Goal: Answer question/provide support

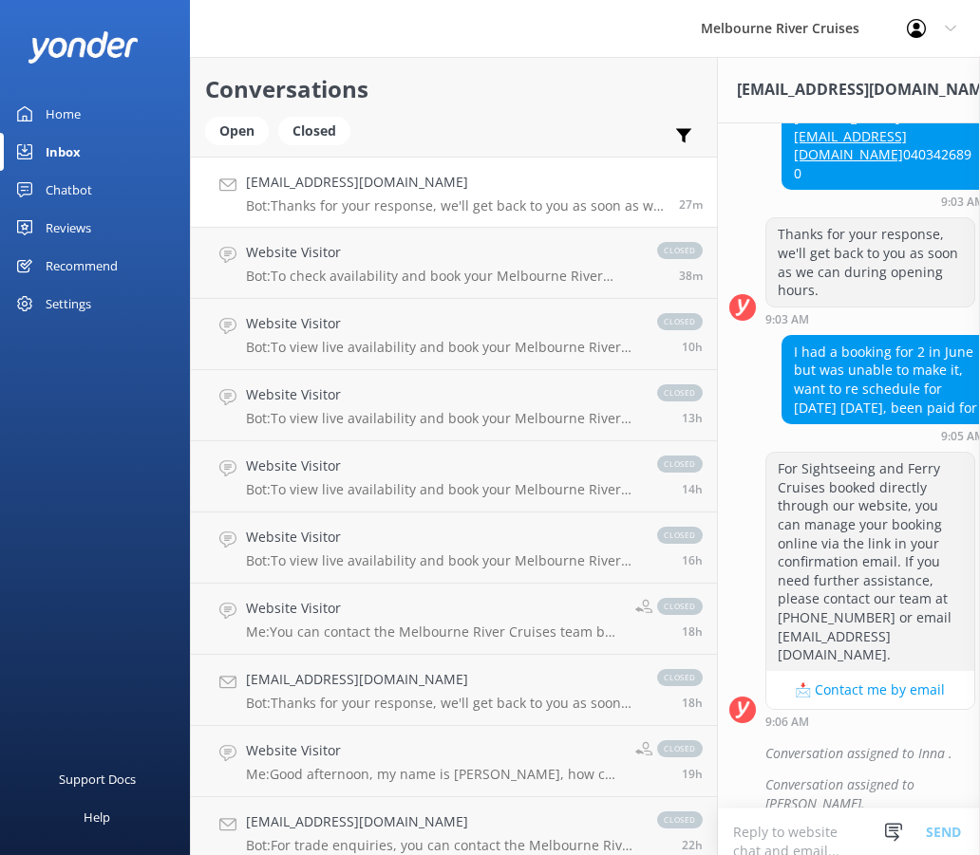
scroll to position [718, 0]
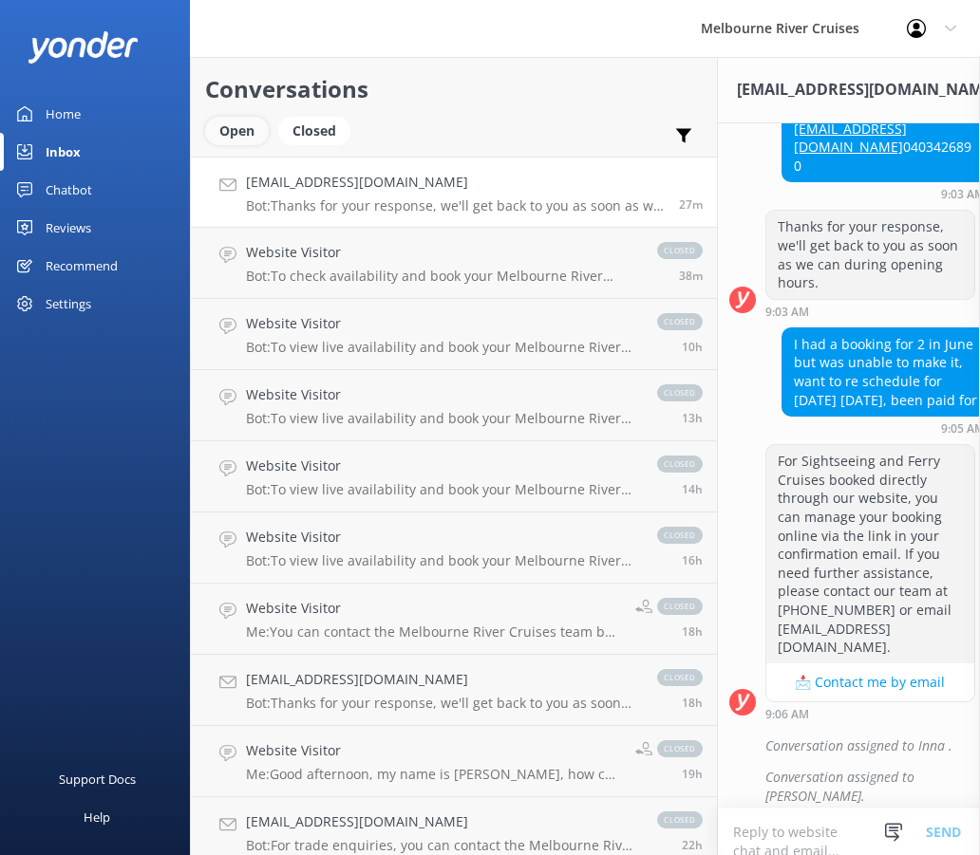
click at [246, 130] on div "Open" at bounding box center [237, 131] width 64 height 28
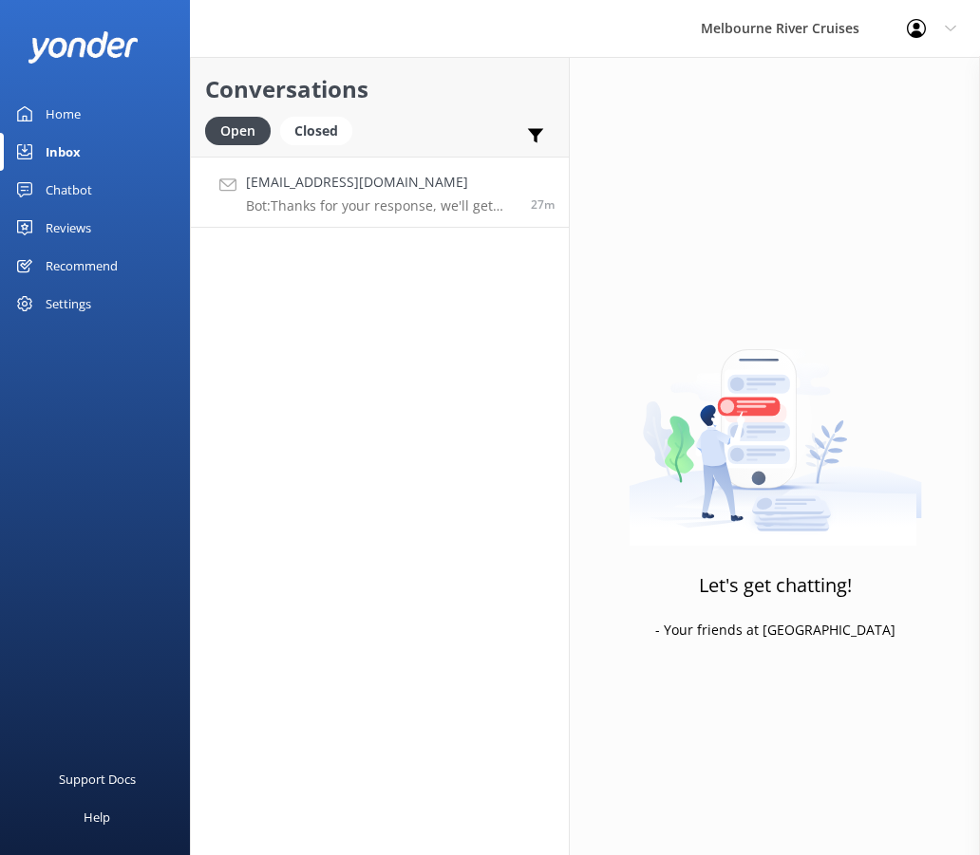
click at [422, 215] on link "[EMAIL_ADDRESS][DOMAIN_NAME] Bot: Thanks for your response, we'll get back to y…" at bounding box center [380, 192] width 378 height 71
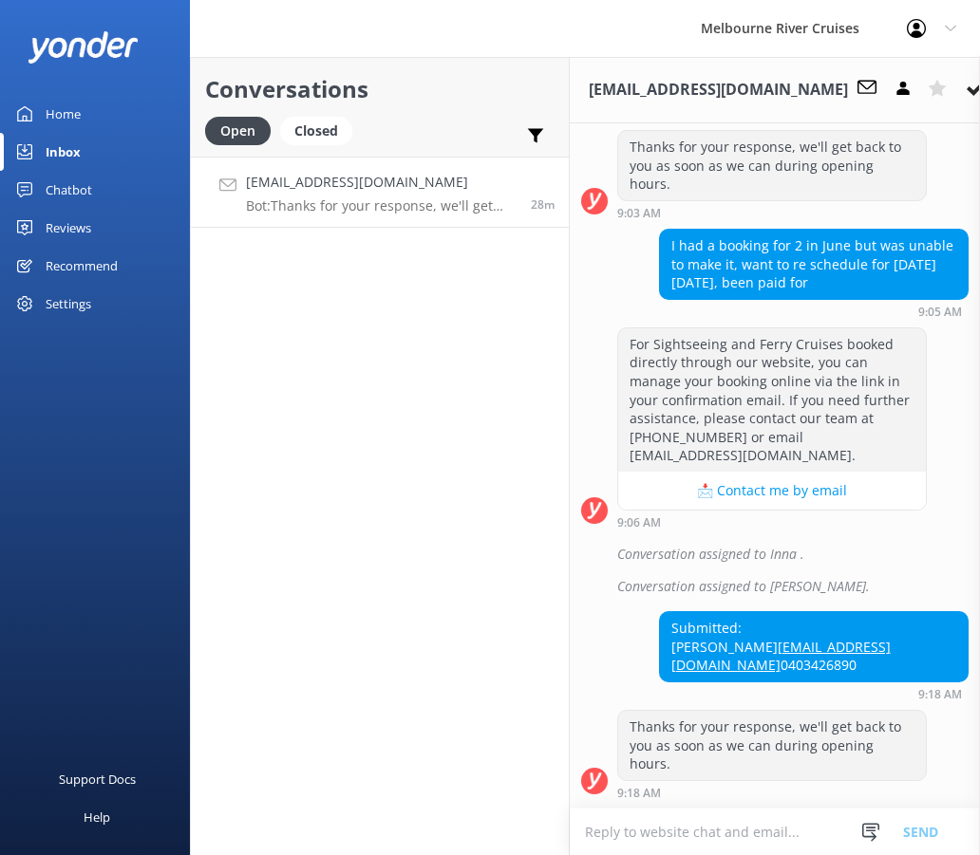
scroll to position [732, 0]
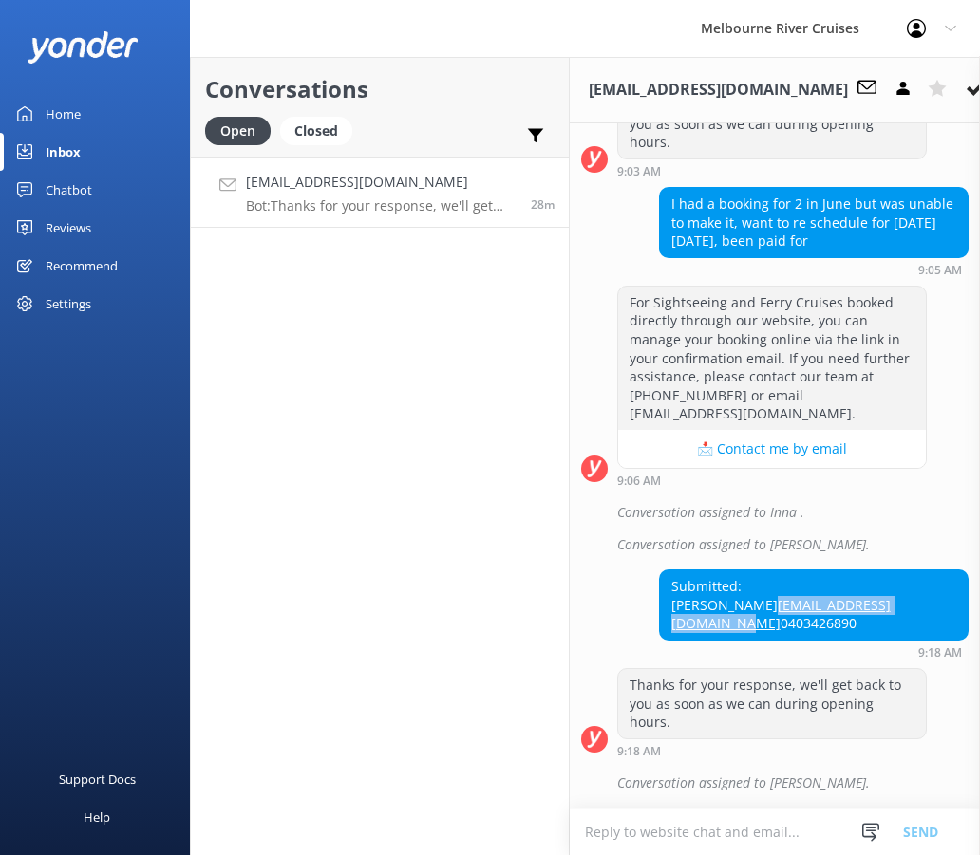
drag, startPoint x: 950, startPoint y: 589, endPoint x: 744, endPoint y: 597, distance: 206.1
click at [744, 597] on div "Submitted: [PERSON_NAME] [EMAIL_ADDRESS][DOMAIN_NAME] 0403426890" at bounding box center [814, 604] width 308 height 69
copy link "[EMAIL_ADDRESS][DOMAIN_NAME]"
click at [675, 585] on div "Submitted: [PERSON_NAME] [EMAIL_ADDRESS][DOMAIN_NAME] 0403426890 9:18 AM" at bounding box center [775, 614] width 410 height 89
click at [674, 585] on div "Submitted: [PERSON_NAME] [EMAIL_ADDRESS][DOMAIN_NAME] 0403426890 9:18 AM" at bounding box center [775, 614] width 410 height 89
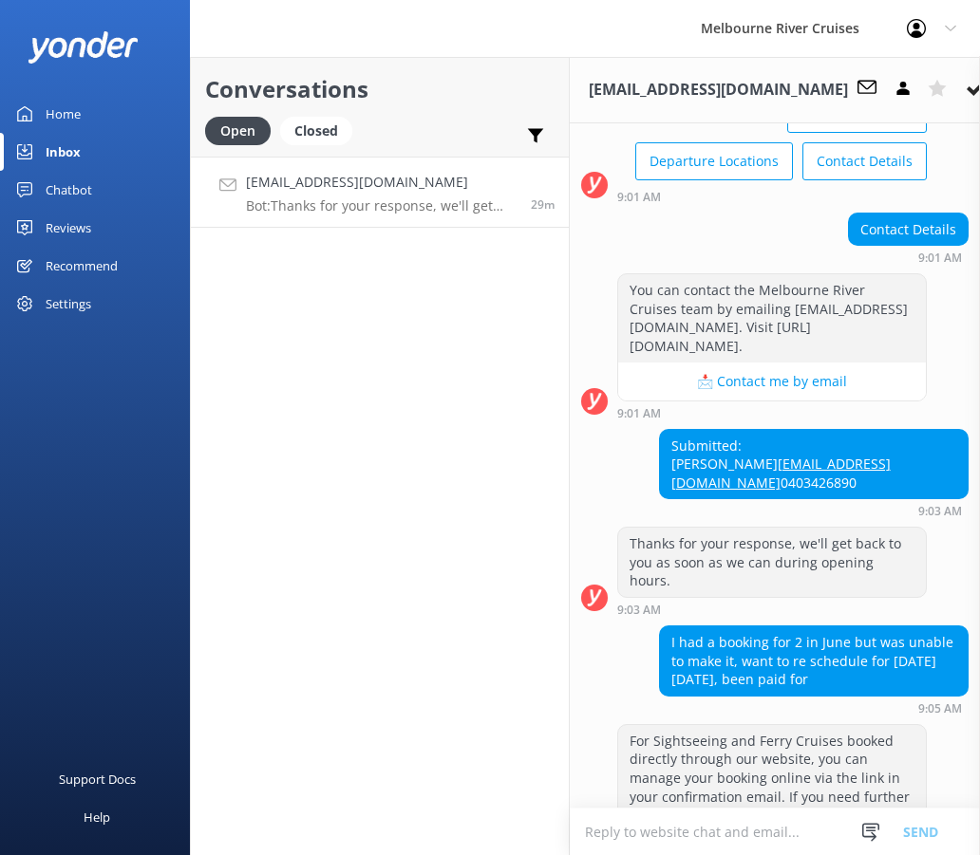
scroll to position [162, 0]
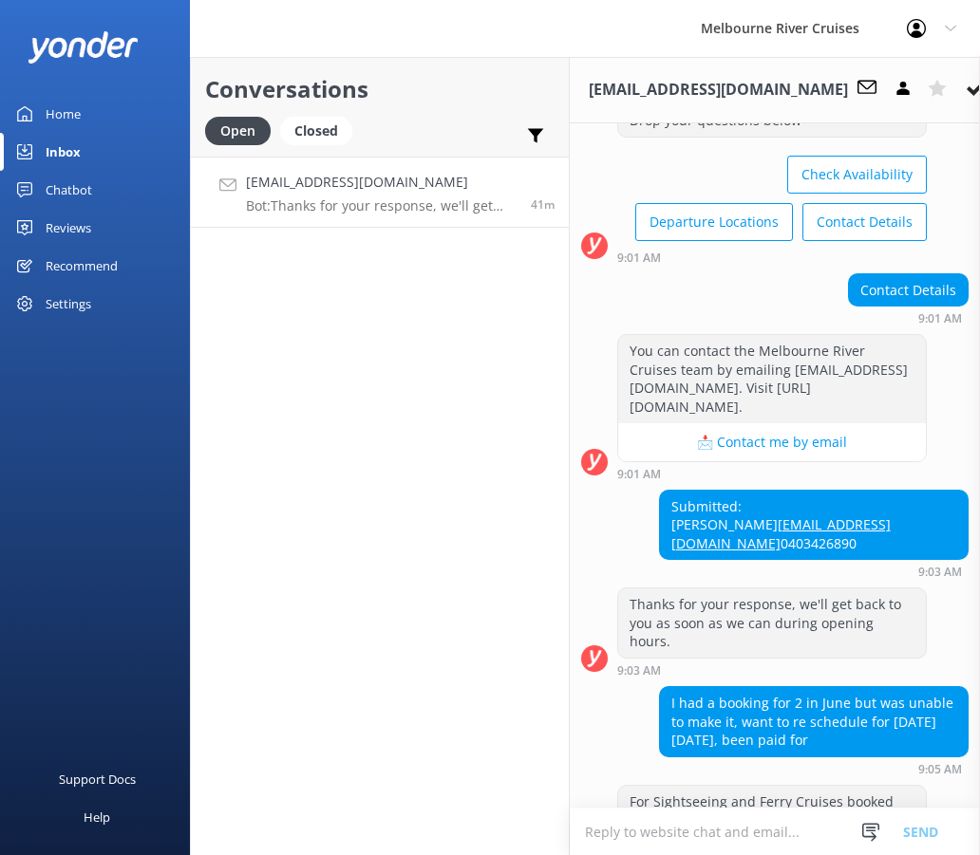
click at [389, 201] on p "Bot: Thanks for your response, we'll get back to you as soon as we can during o…" at bounding box center [381, 205] width 271 height 17
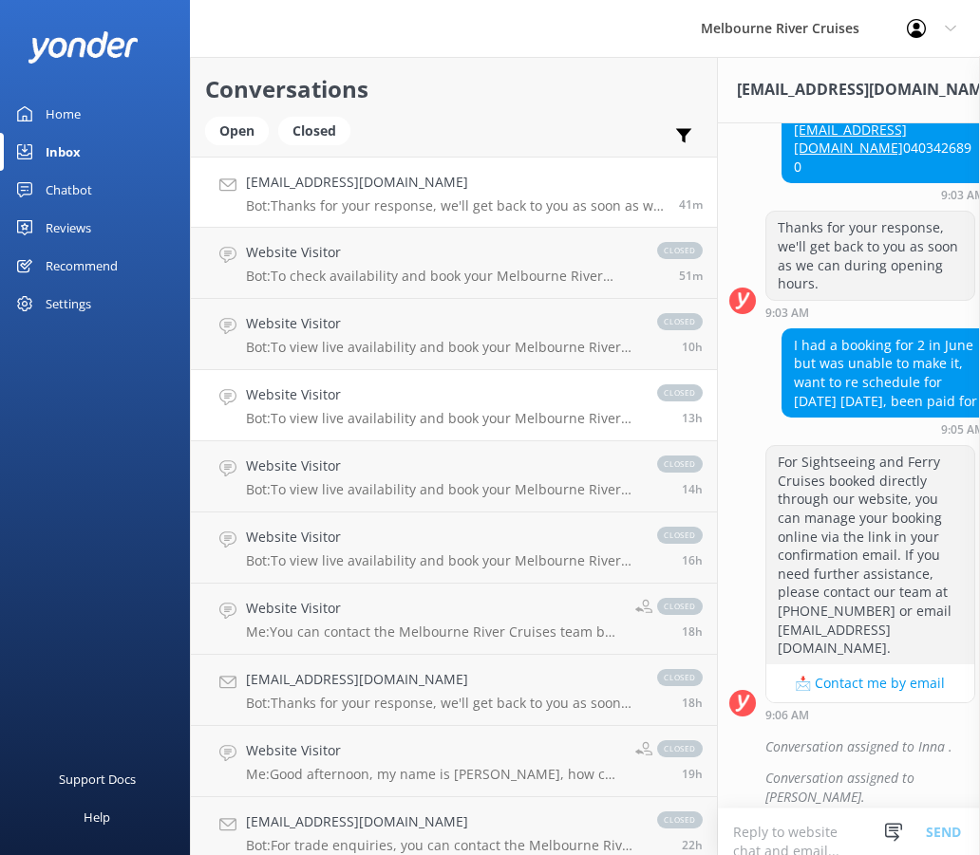
scroll to position [718, 0]
